Goal: Information Seeking & Learning: Learn about a topic

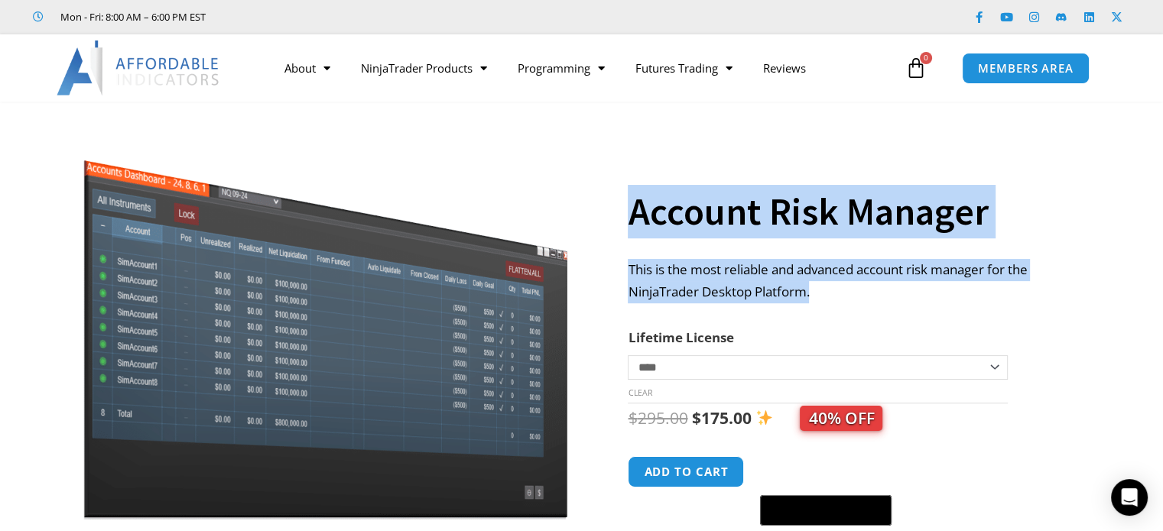
drag, startPoint x: 868, startPoint y: 294, endPoint x: 962, endPoint y: 300, distance: 93.4
click at [962, 300] on div "**********" at bounding box center [581, 368] width 1062 height 502
drag, startPoint x: 861, startPoint y: 288, endPoint x: 845, endPoint y: 285, distance: 15.6
click at [861, 287] on p "This is the most reliable and advanced account risk manager for the NinjaTrader…" at bounding box center [850, 281] width 446 height 44
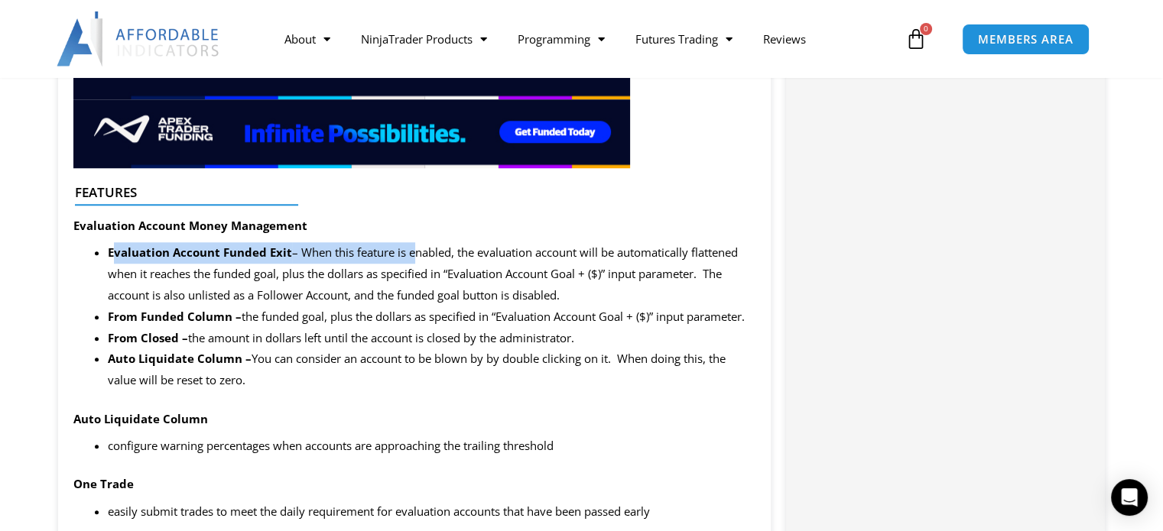
scroll to position [1413, 0]
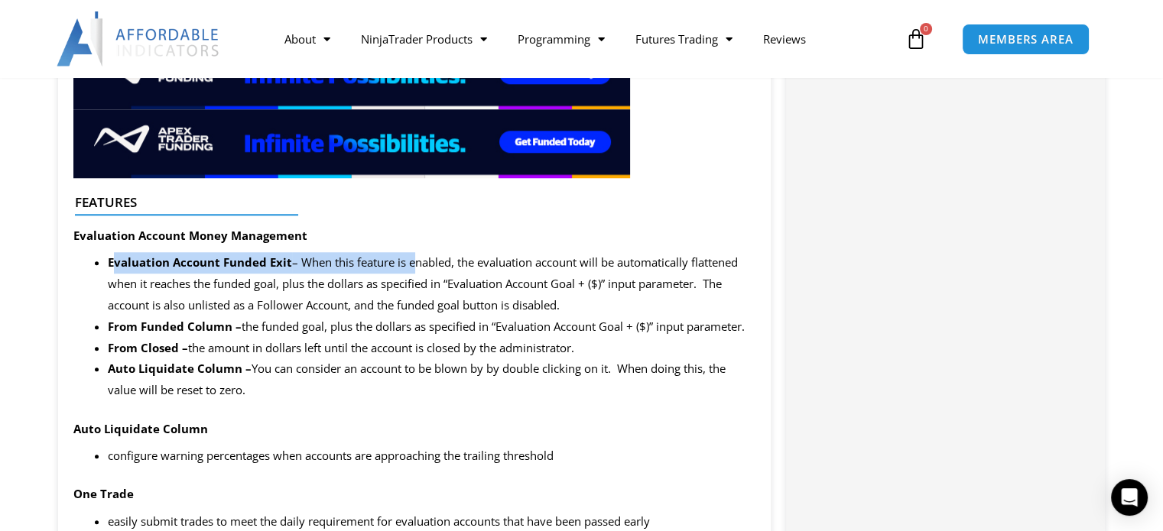
drag, startPoint x: 141, startPoint y: 259, endPoint x: 413, endPoint y: 269, distance: 272.3
click at [413, 269] on span "Evaluation Account Funded Exit – When this feature is enabled, the evaluation a…" at bounding box center [423, 284] width 630 height 58
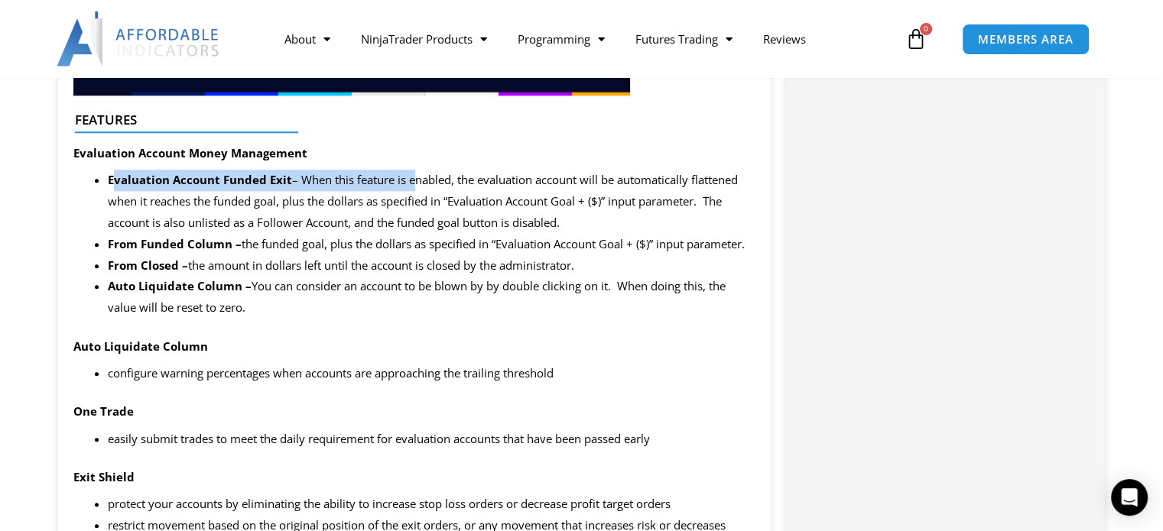
scroll to position [1490, 0]
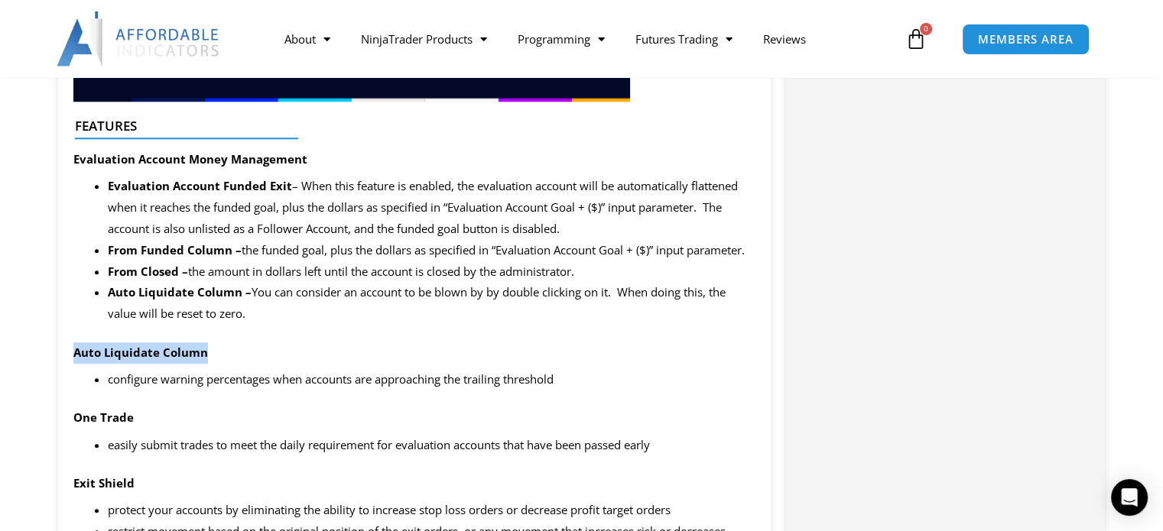
drag, startPoint x: 119, startPoint y: 354, endPoint x: 290, endPoint y: 363, distance: 171.5
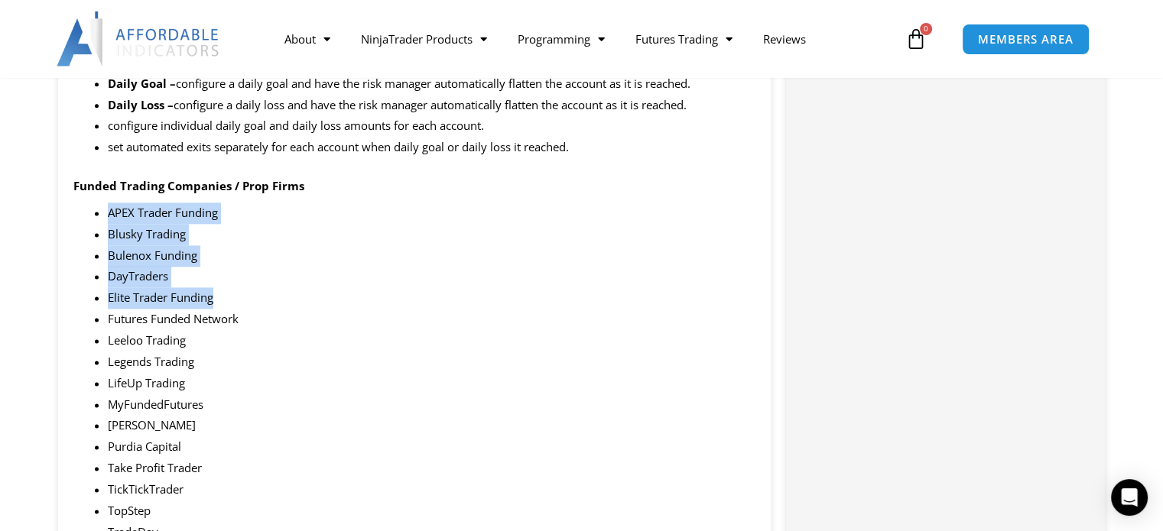
scroll to position [2178, 0]
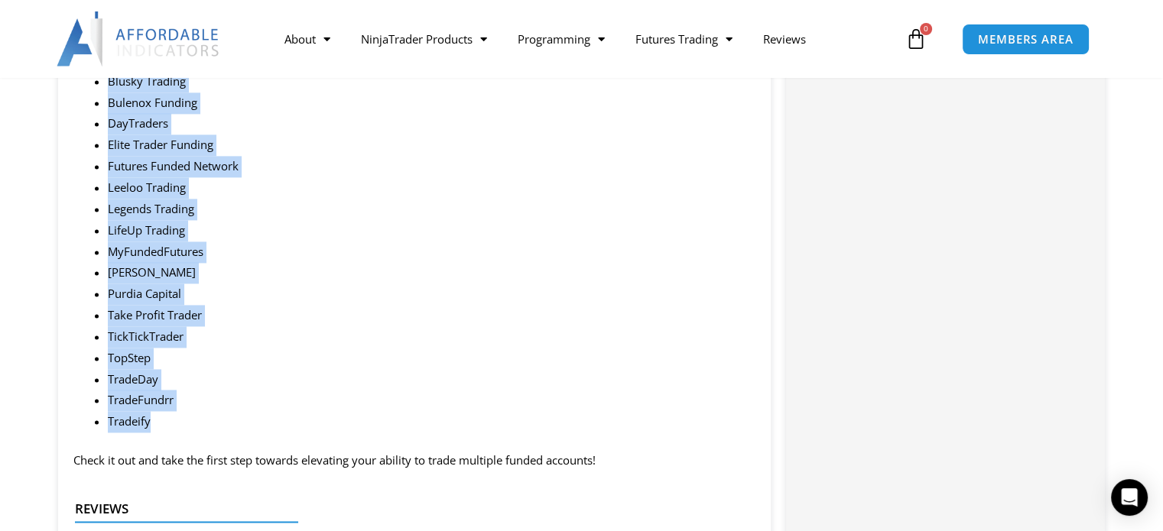
drag, startPoint x: 86, startPoint y: 207, endPoint x: 290, endPoint y: 423, distance: 296.8
click at [290, 423] on div "Summary This product is built specifically for prop firm accounts, giving you c…" at bounding box center [414, 113] width 713 height 3236
copy ul "APEX Trader Funding Blusky Trading Bulenox Funding DayTraders Elite Trader Fund…"
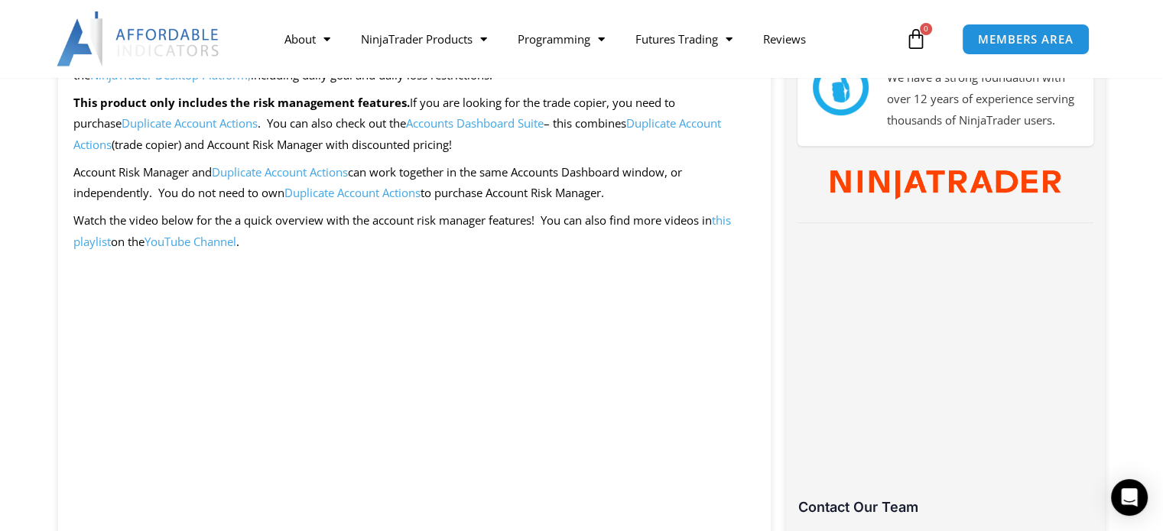
scroll to position [764, 0]
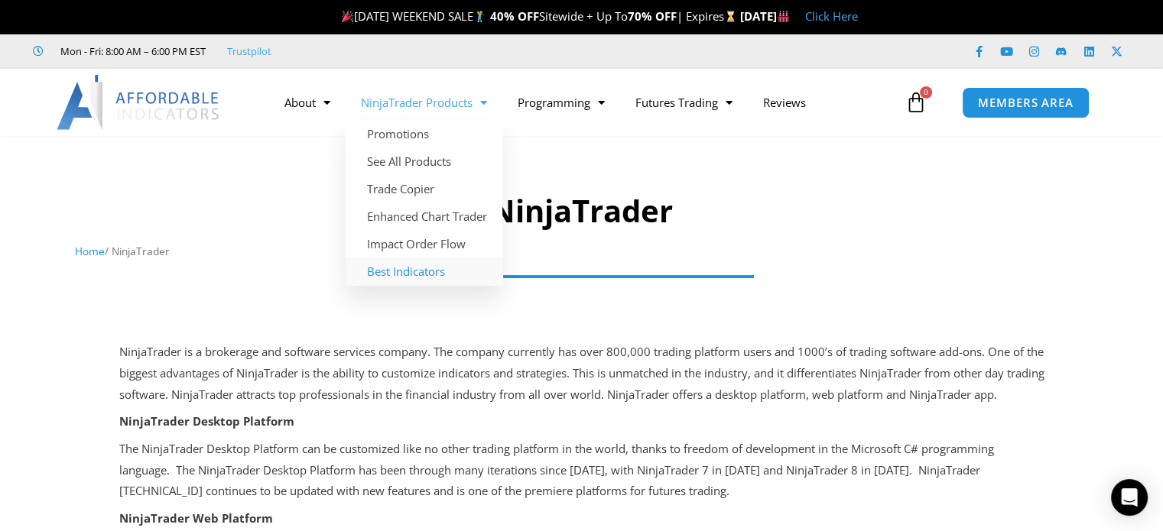
click at [443, 278] on link "Best Indicators" at bounding box center [423, 272] width 157 height 28
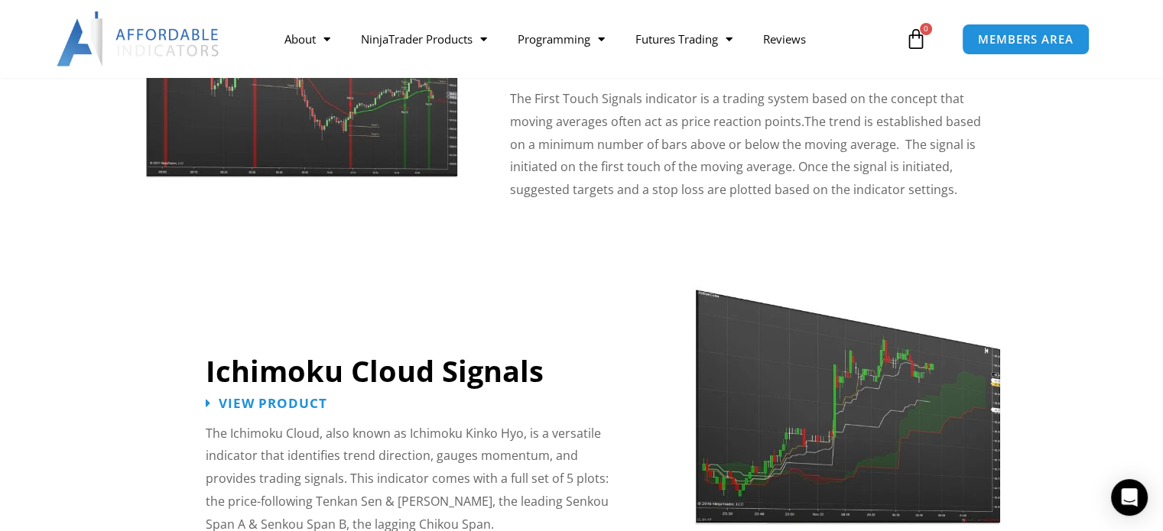
scroll to position [2599, 0]
